Goal: Task Accomplishment & Management: Use online tool/utility

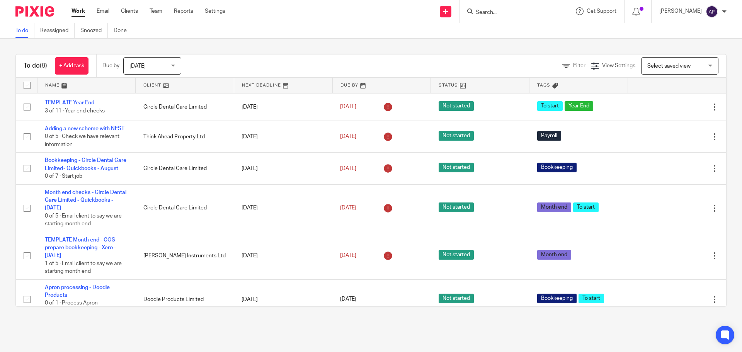
click at [76, 9] on link "Work" at bounding box center [78, 11] width 14 height 8
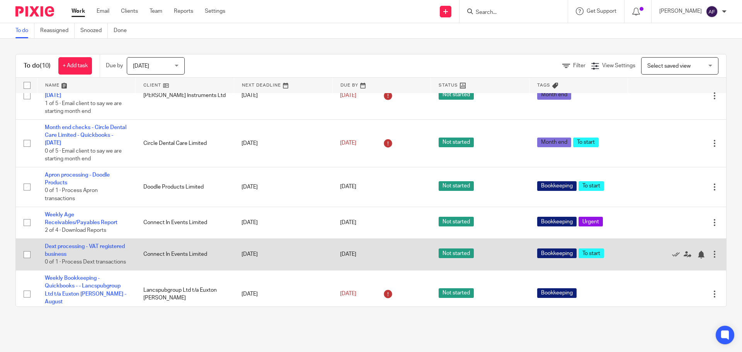
scroll to position [171, 0]
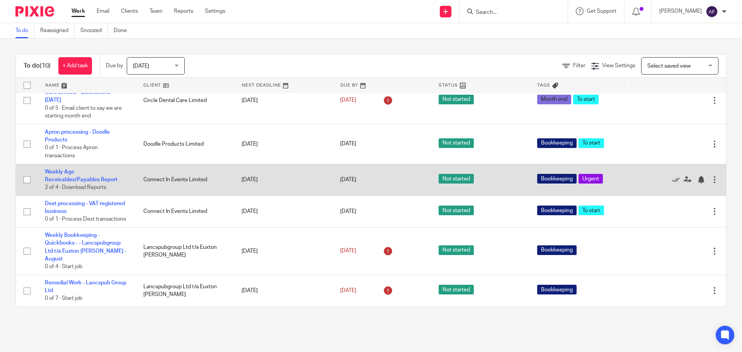
click at [63, 176] on td "Weekly Age Receivables/Payables Report 2 of 4 · Download Reports" at bounding box center [86, 180] width 98 height 32
click at [63, 170] on link "Weekly Age Receivables/Payables Report" at bounding box center [81, 175] width 73 height 13
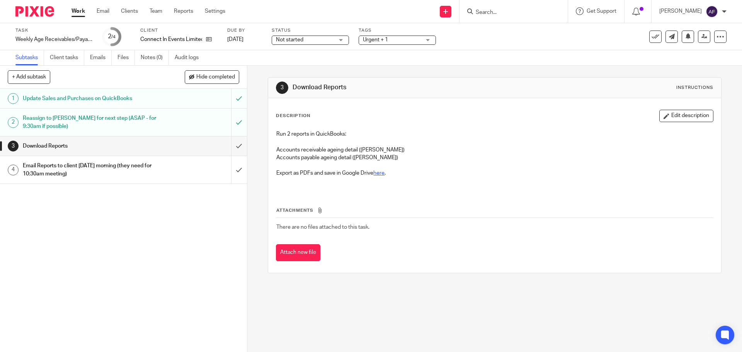
click at [383, 175] on link "here" at bounding box center [378, 172] width 11 height 5
click at [471, 194] on div "Attachments There are no files attached to this task. Attach new file" at bounding box center [494, 226] width 437 height 70
click at [225, 149] on input "submit" at bounding box center [123, 145] width 247 height 19
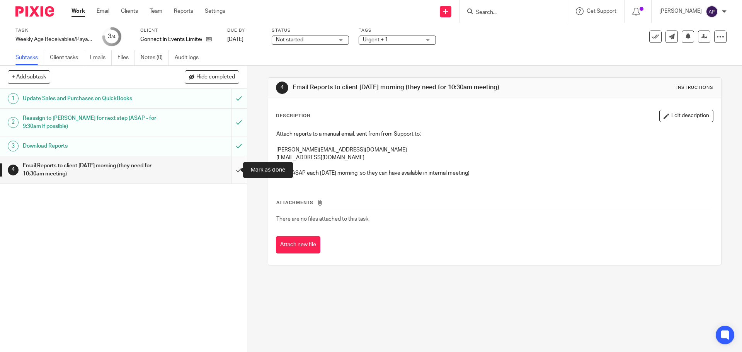
click at [232, 169] on input "submit" at bounding box center [123, 169] width 247 height 27
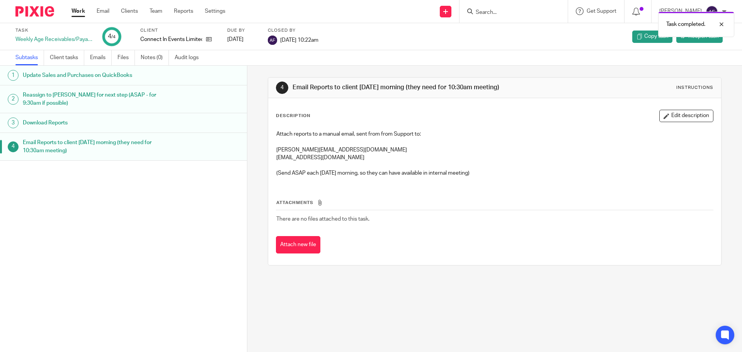
click at [71, 12] on div "Work Email Clients Team Reports Settings Work Email Clients Team Reports Settin…" at bounding box center [150, 11] width 173 height 23
click at [74, 11] on link "Work" at bounding box center [78, 11] width 14 height 8
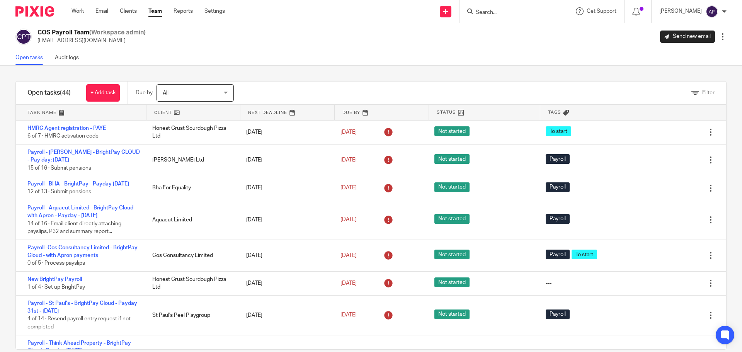
click at [167, 114] on link at bounding box center [193, 112] width 94 height 15
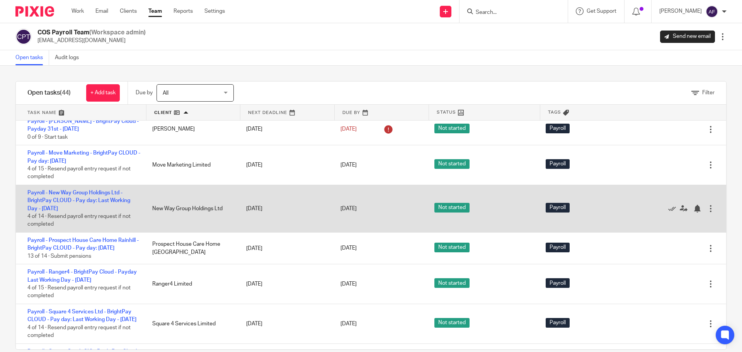
scroll to position [1043, 0]
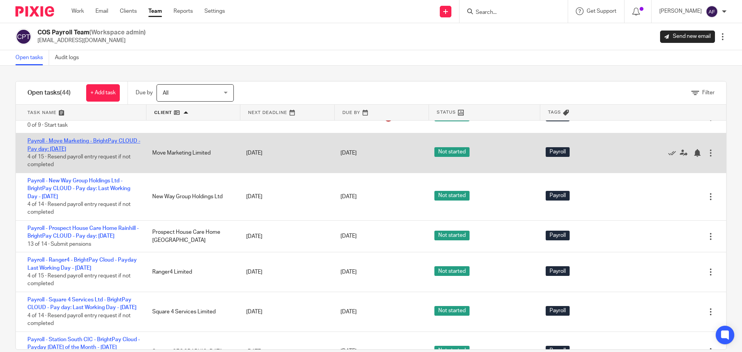
click at [95, 151] on link "Payroll - Move Marketing - BrightPay CLOUD - Pay day: 28th - September 2025" at bounding box center [83, 144] width 113 height 13
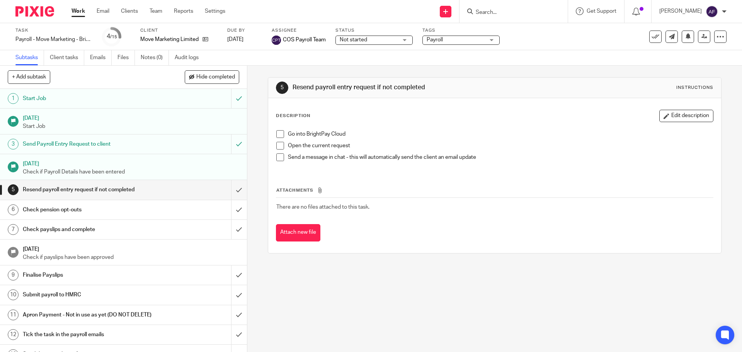
click at [591, 215] on td "There are no files attached to this task." at bounding box center [494, 207] width 437 height 19
